Goal: Information Seeking & Learning: Learn about a topic

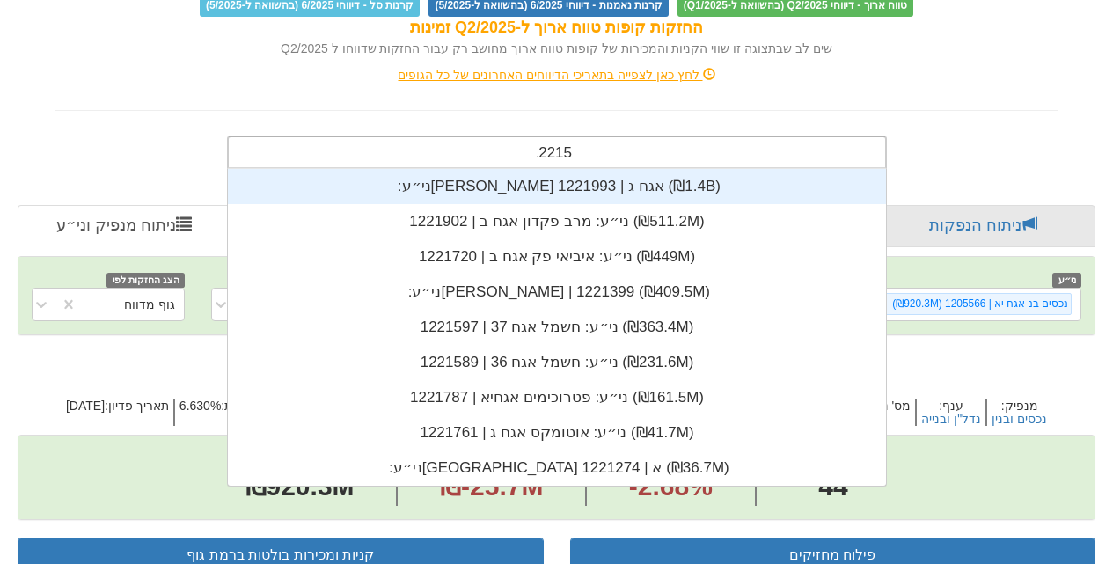
scroll to position [35, 0]
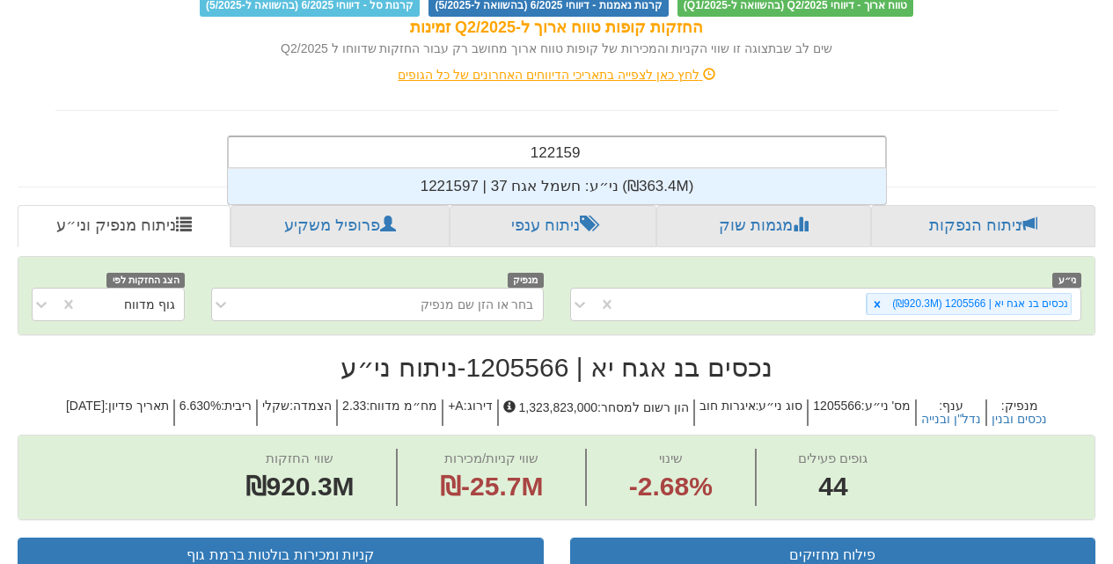
type input "1221597"
click at [627, 169] on div "ני״ע: ‏חשמל אגח 37 | 1221597 ‎(₪363.4M)‎" at bounding box center [557, 186] width 658 height 35
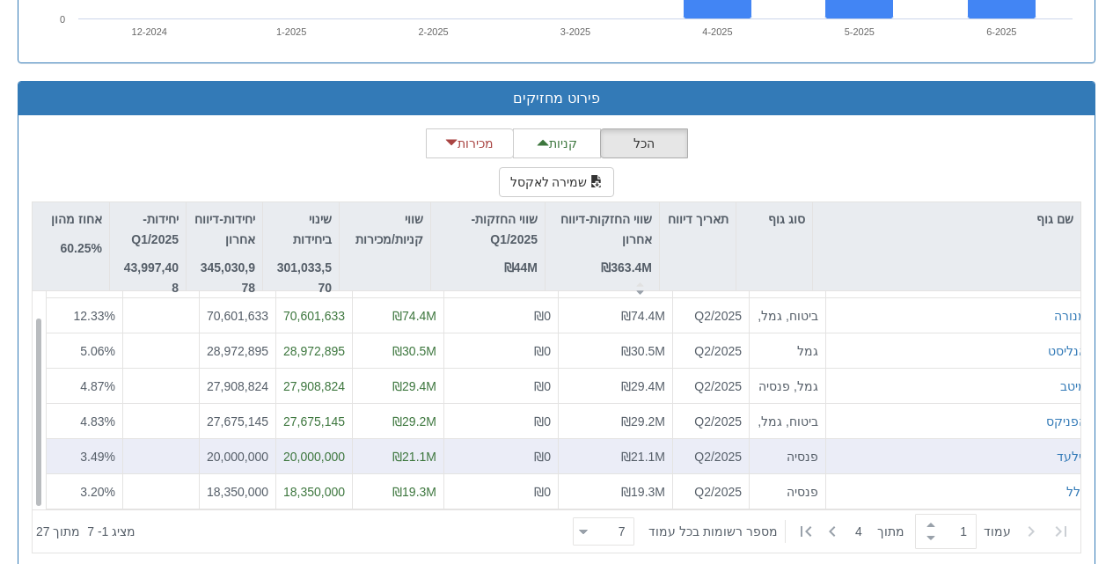
scroll to position [1773, 0]
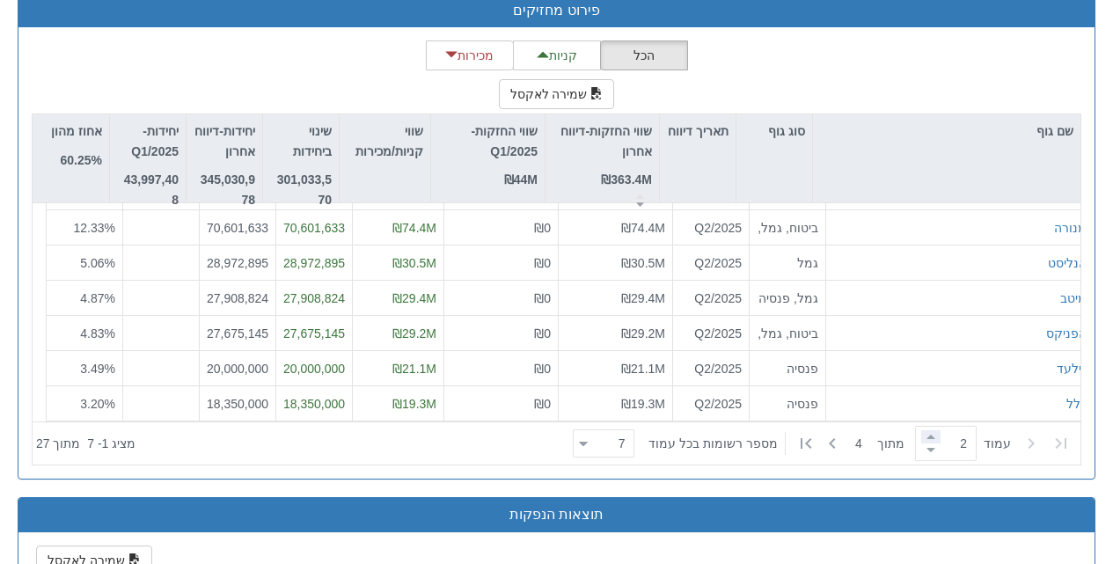
click at [924, 430] on span at bounding box center [930, 436] width 19 height 13
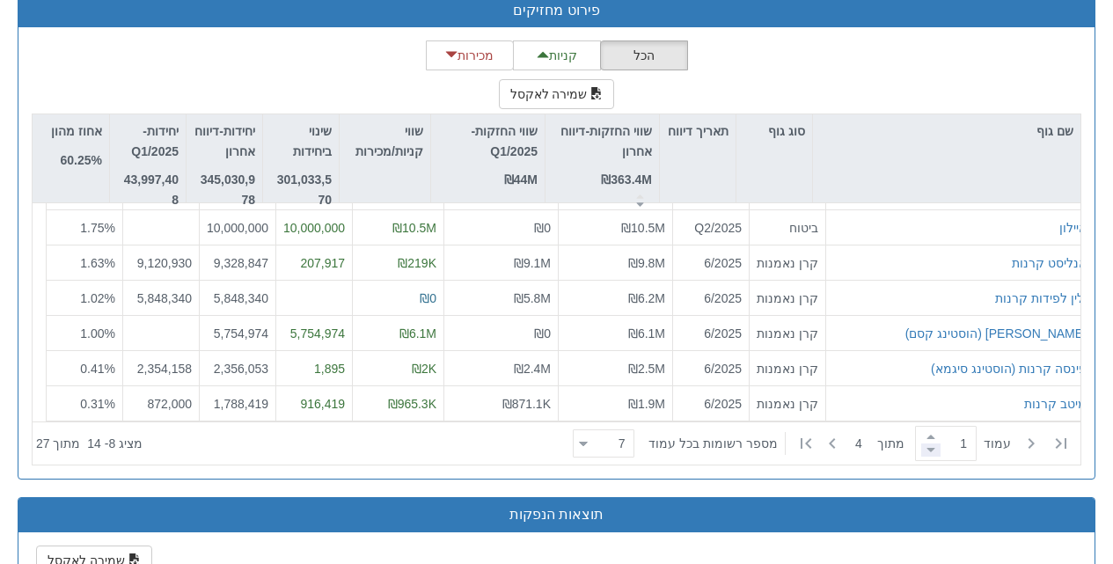
click at [921, 443] on span at bounding box center [930, 449] width 19 height 13
type input "1"
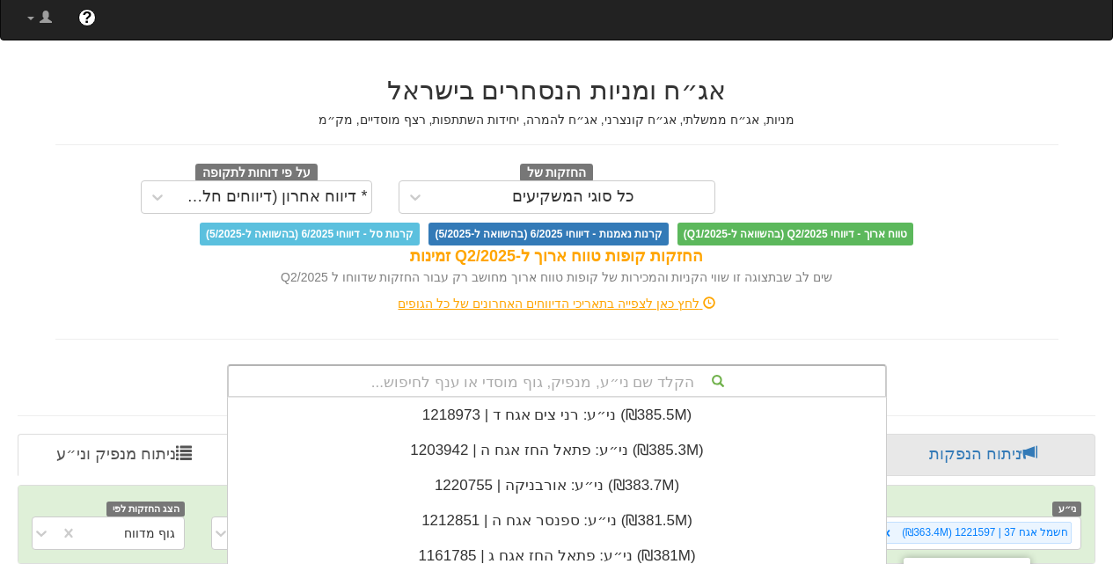
scroll to position [0, 0]
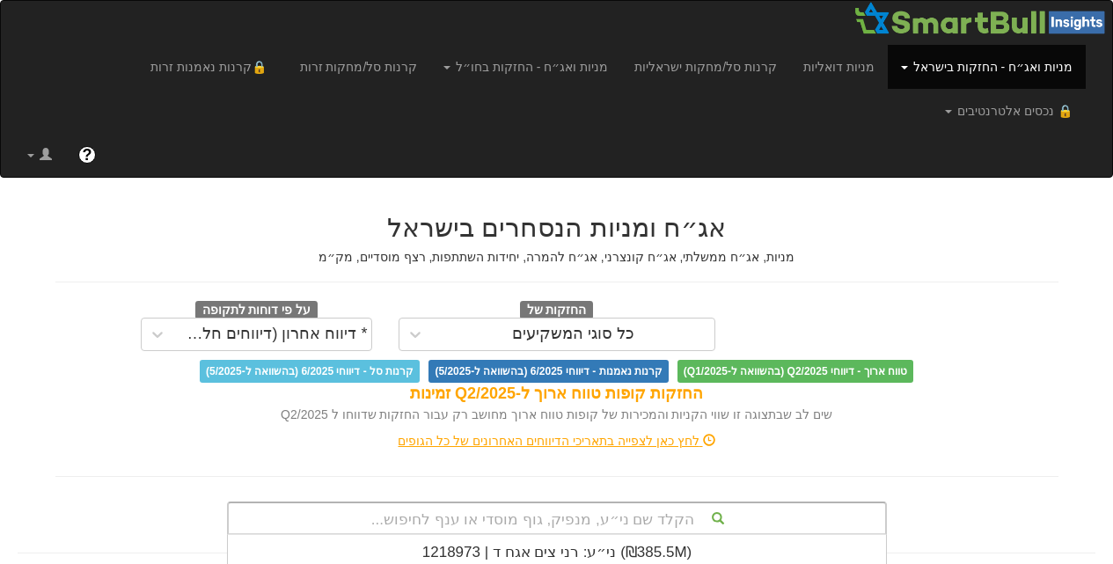
click at [550, 501] on div "הקלד שם ני״ע, מנפיק, גוף מוסדי או ענף לחיפוש... ני״ע: ‏הכשרת הישוב | 612010 ‎(₪…" at bounding box center [557, 517] width 660 height 33
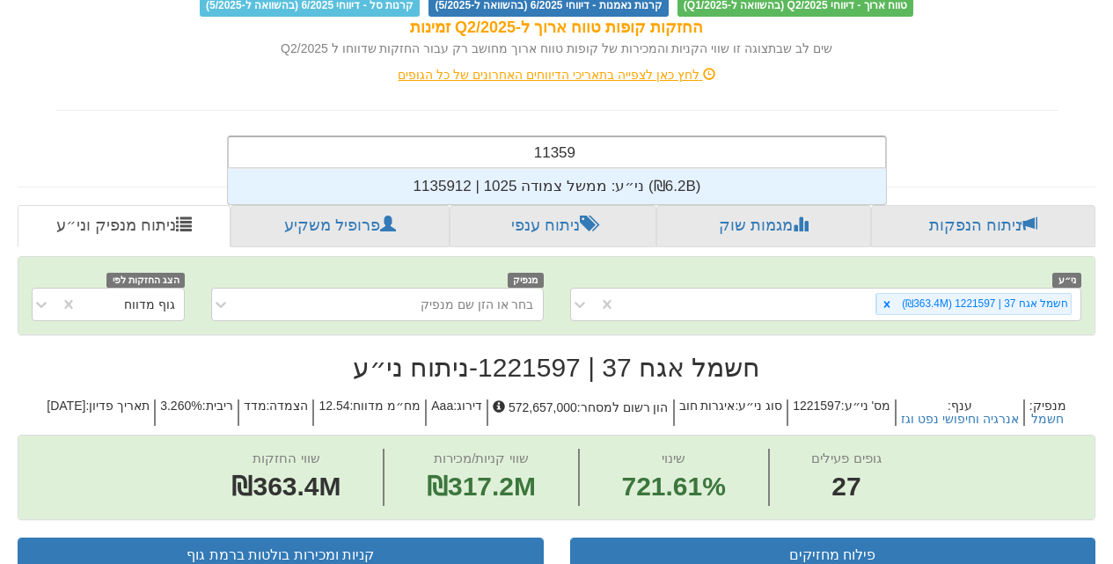
scroll to position [35, 0]
type input "1135912"
click at [579, 169] on div "ני״ע: ‏ממשל צמודה 1025 | 1135912 ‎(₪6.2B)‎" at bounding box center [557, 186] width 658 height 35
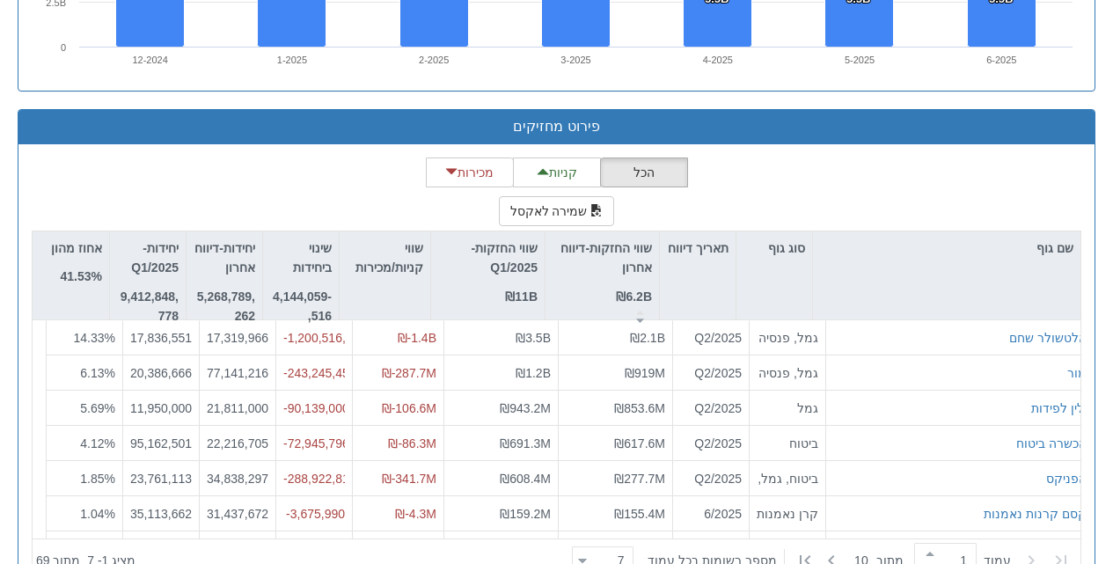
scroll to position [1681, 0]
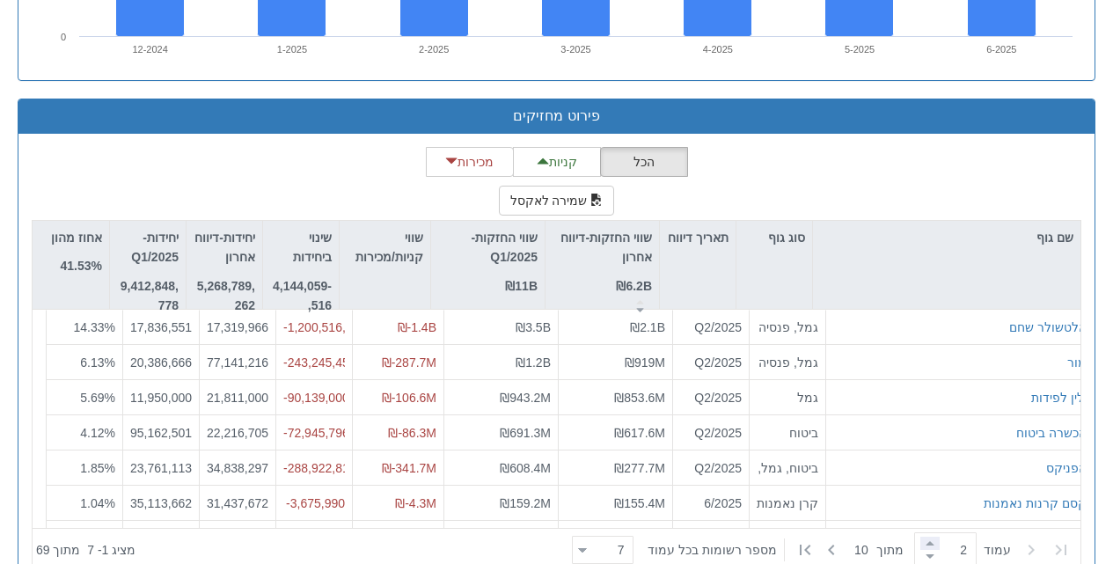
click at [921, 536] on span at bounding box center [929, 542] width 19 height 13
click at [920, 536] on span at bounding box center [929, 542] width 19 height 13
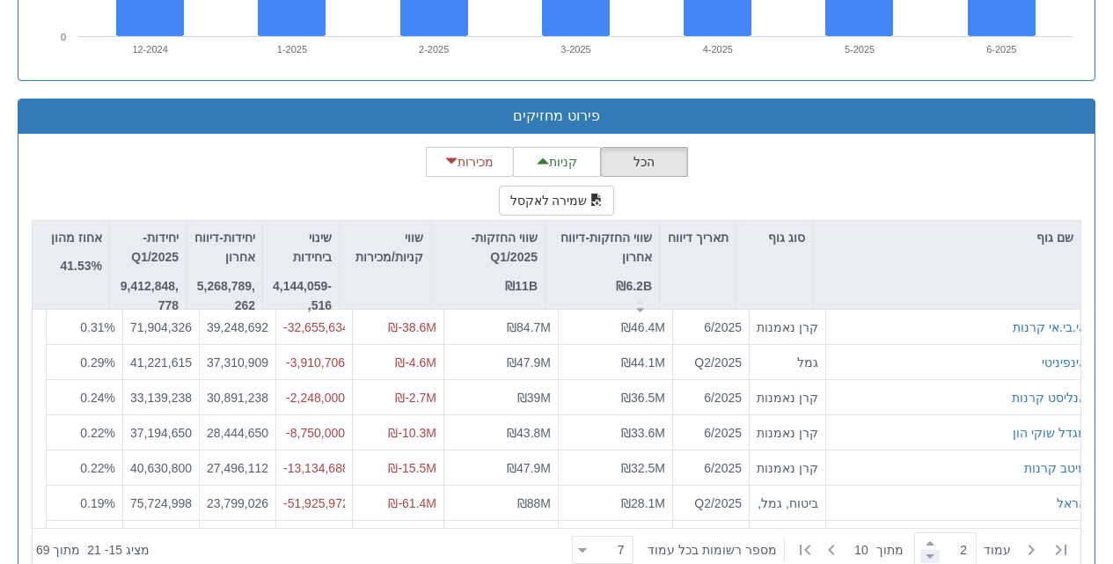
click at [920, 550] on span at bounding box center [929, 556] width 19 height 13
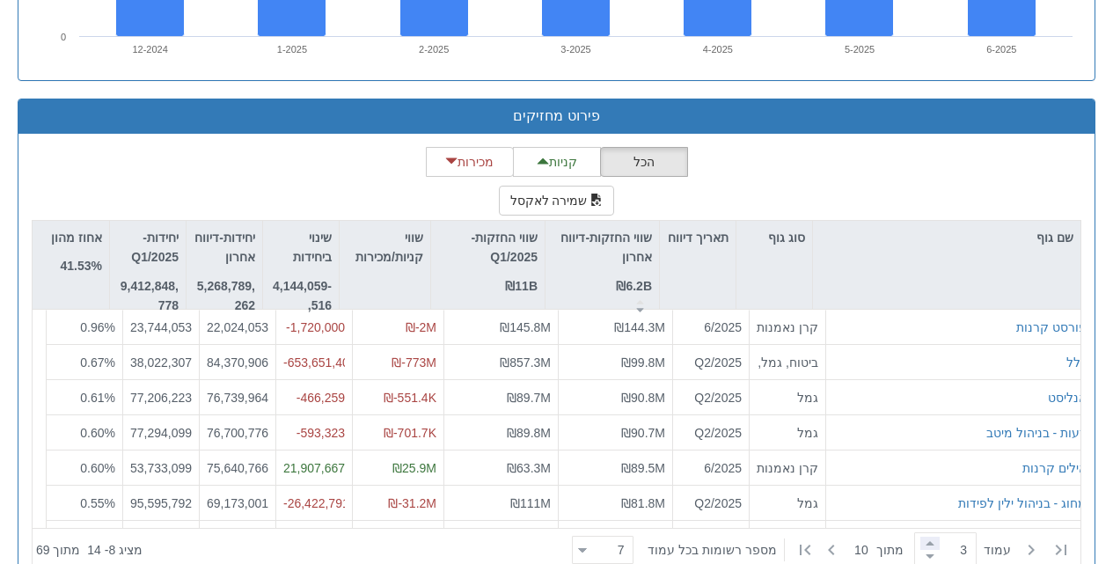
click at [920, 536] on span at bounding box center [929, 542] width 19 height 13
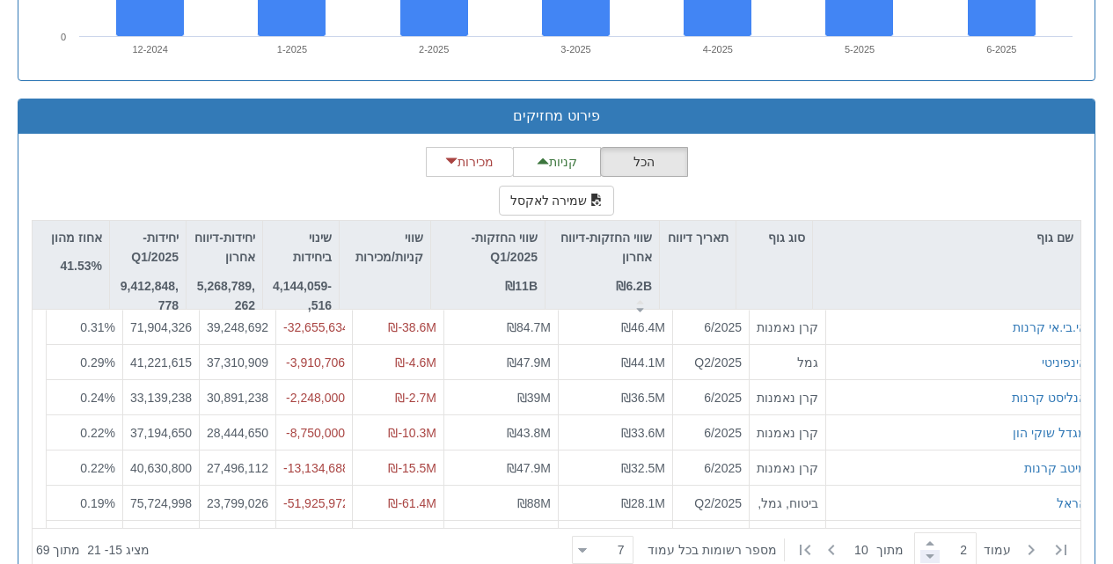
click at [920, 550] on span at bounding box center [929, 556] width 19 height 13
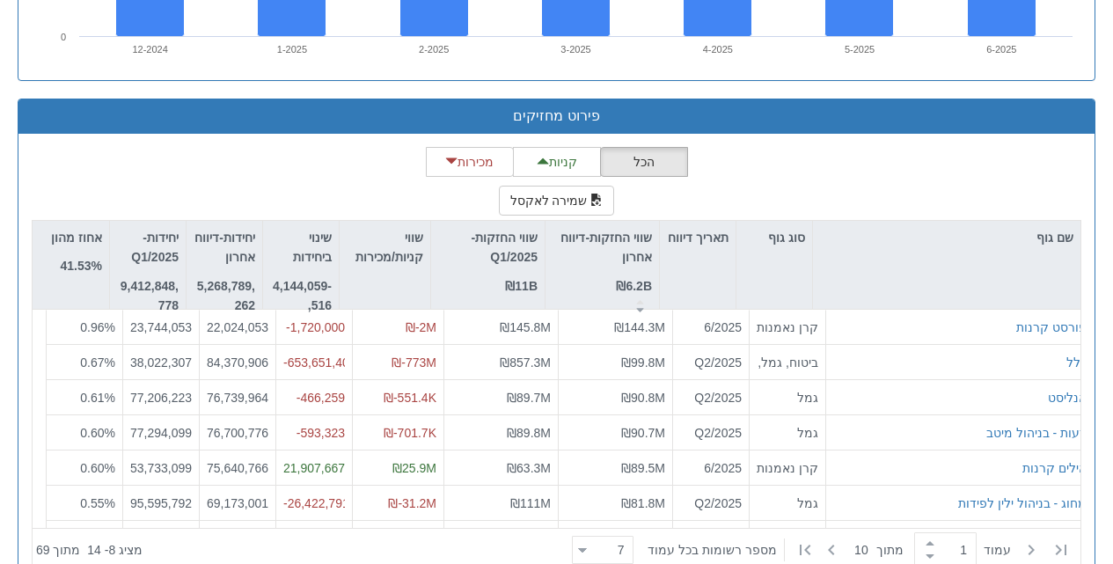
click at [914, 532] on div "1" at bounding box center [945, 549] width 62 height 35
type input "1"
